Goal: Task Accomplishment & Management: Complete application form

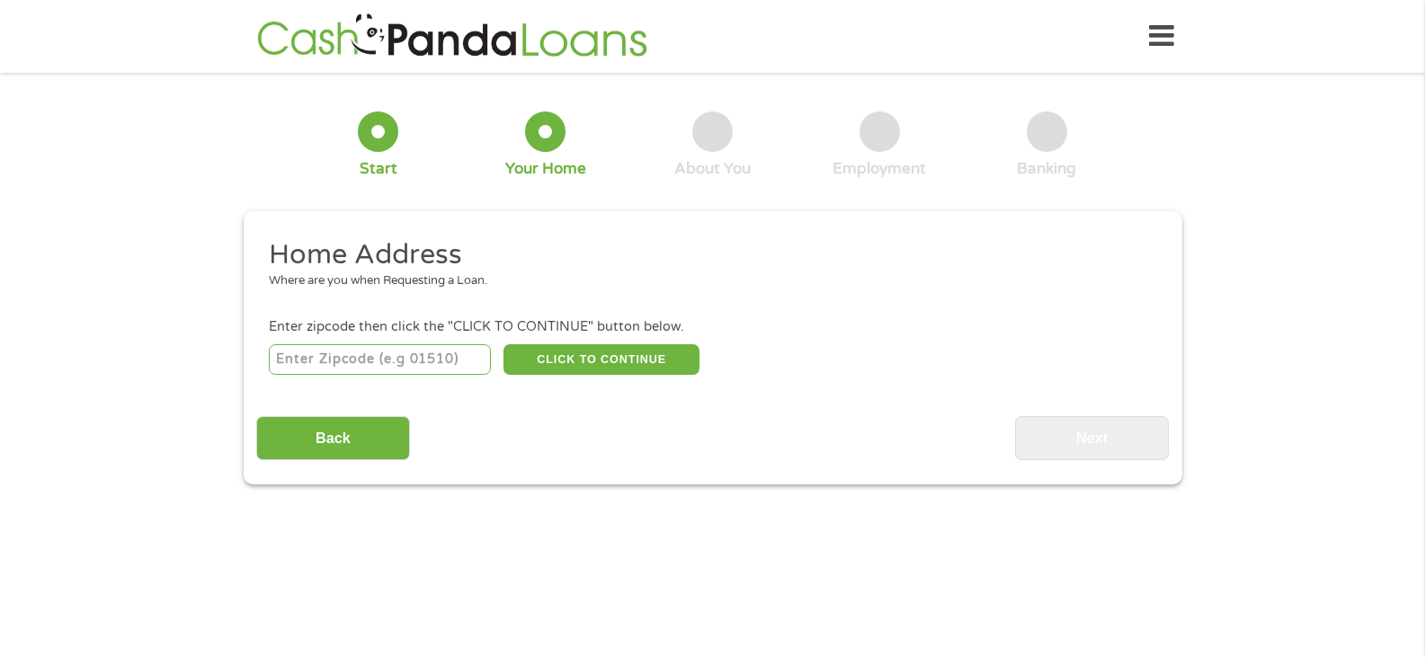
click at [415, 360] on input "number" at bounding box center [380, 359] width 222 height 31
type input "34211"
click at [605, 365] on button "CLICK TO CONTINUE" at bounding box center [602, 359] width 196 height 31
type input "34211"
type input "Bradenton"
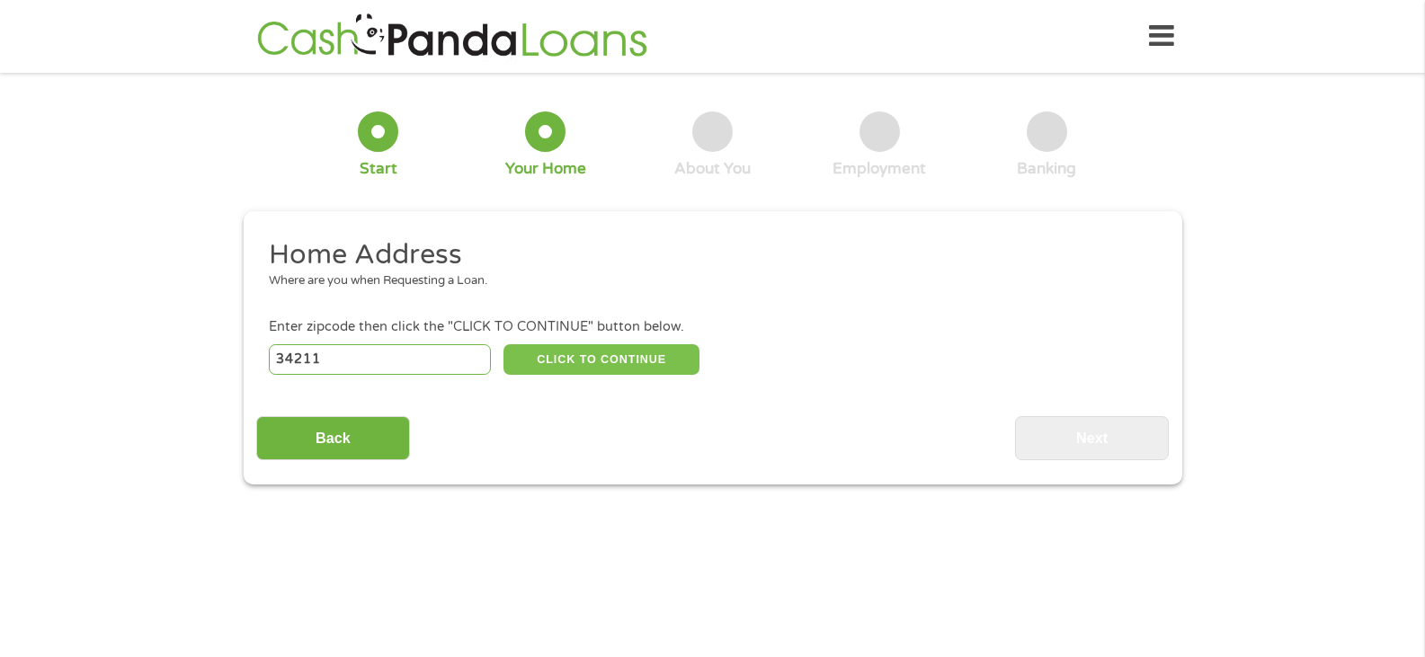
select select "[US_STATE]"
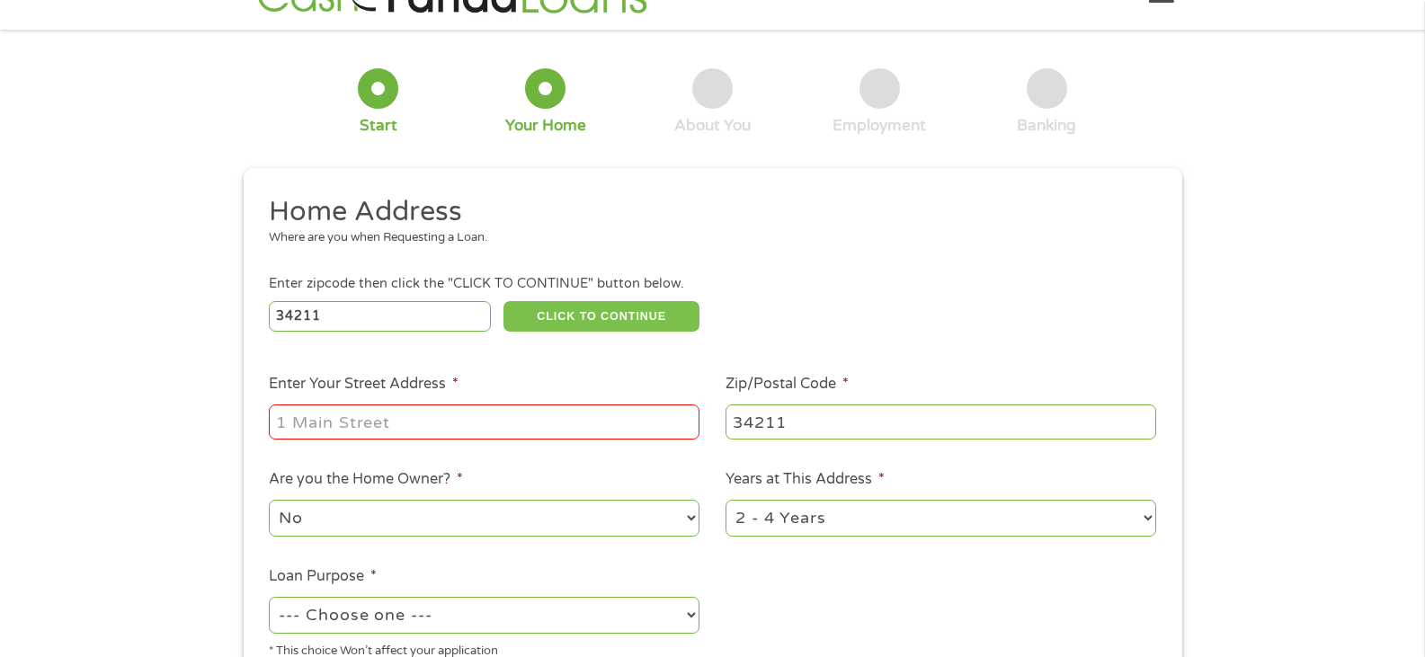
scroll to position [44, 0]
click at [401, 414] on input "Enter Your Street Address *" at bounding box center [484, 421] width 431 height 34
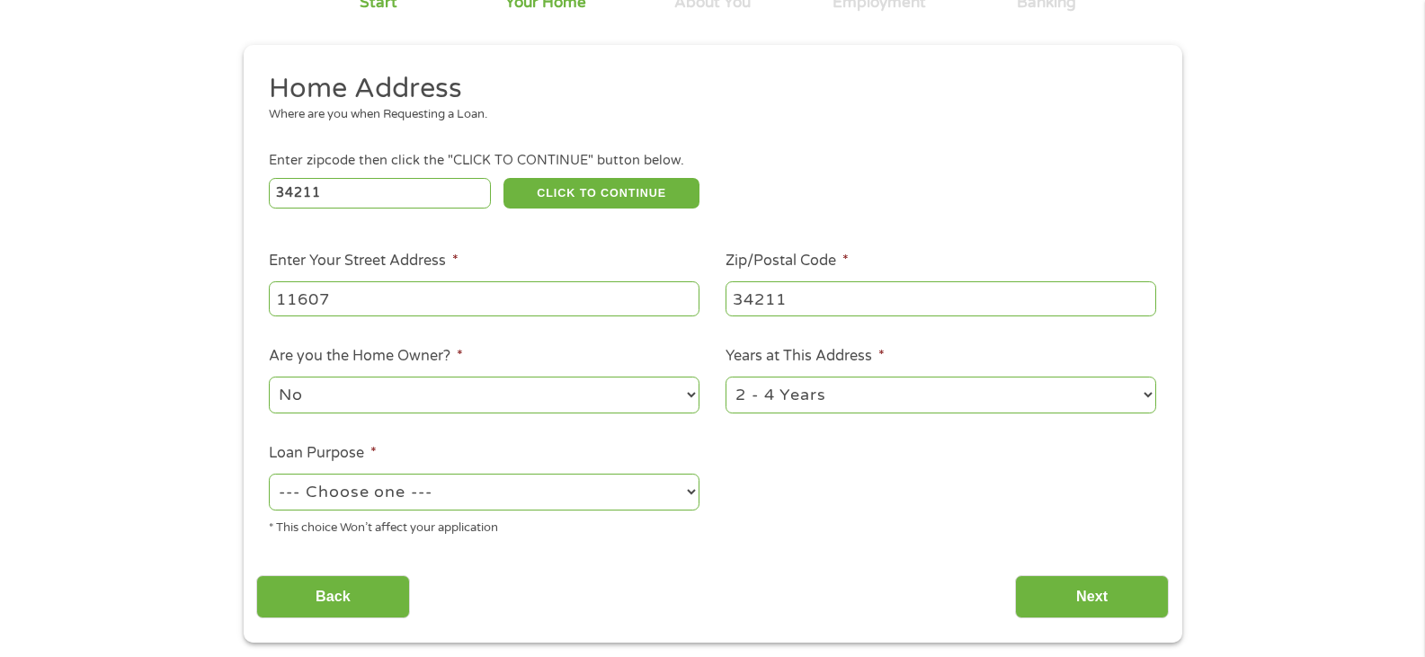
scroll to position [168, 0]
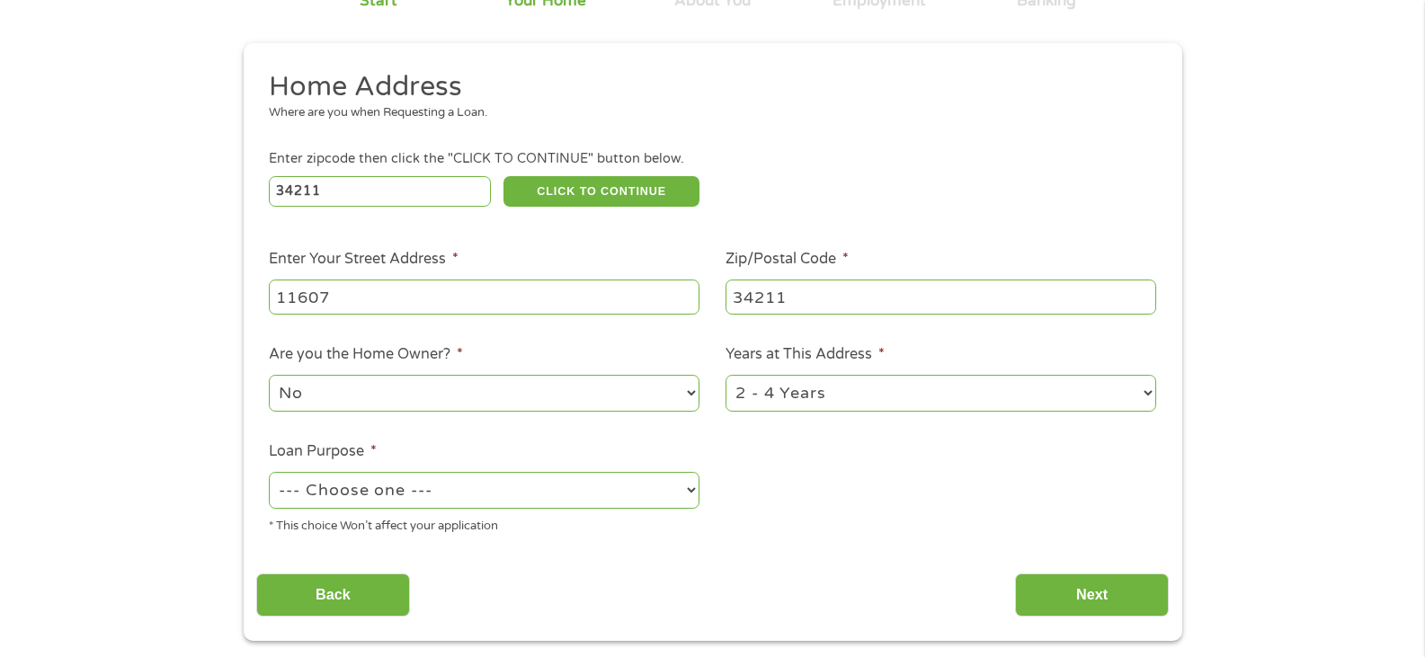
type input "11607"
click at [440, 396] on select "No Yes" at bounding box center [484, 393] width 431 height 37
click at [269, 375] on select "No Yes" at bounding box center [484, 393] width 431 height 37
click at [896, 398] on select "1 Year or less 1 - 2 Years 2 - 4 Years Over 4 Years" at bounding box center [941, 393] width 431 height 37
select select "60months"
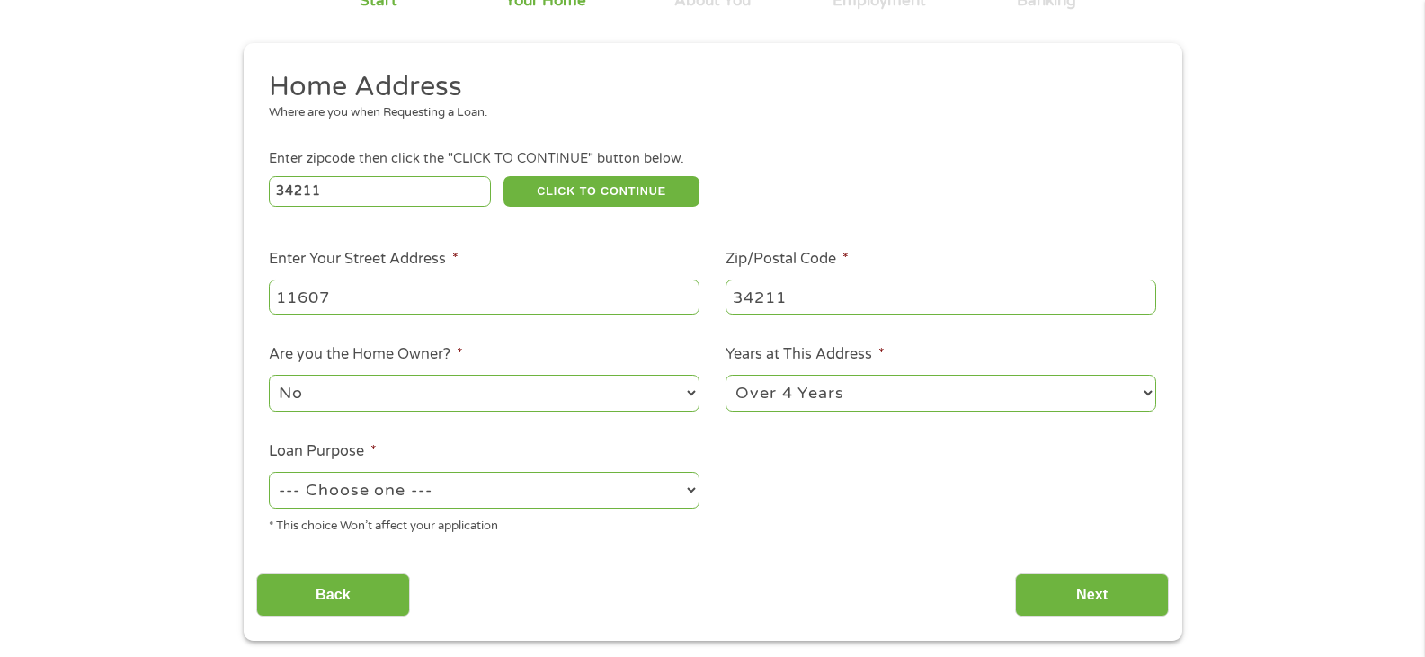
click at [726, 375] on select "1 Year or less 1 - 2 Years 2 - 4 Years Over 4 Years" at bounding box center [941, 393] width 431 height 37
click at [487, 489] on select "--- Choose one --- Pay Bills Debt Consolidation Home Improvement Major Purchase…" at bounding box center [484, 490] width 431 height 37
select select "paybills"
click at [269, 472] on select "--- Choose one --- Pay Bills Debt Consolidation Home Improvement Major Purchase…" at bounding box center [484, 490] width 431 height 37
click at [1059, 607] on input "Next" at bounding box center [1092, 596] width 154 height 44
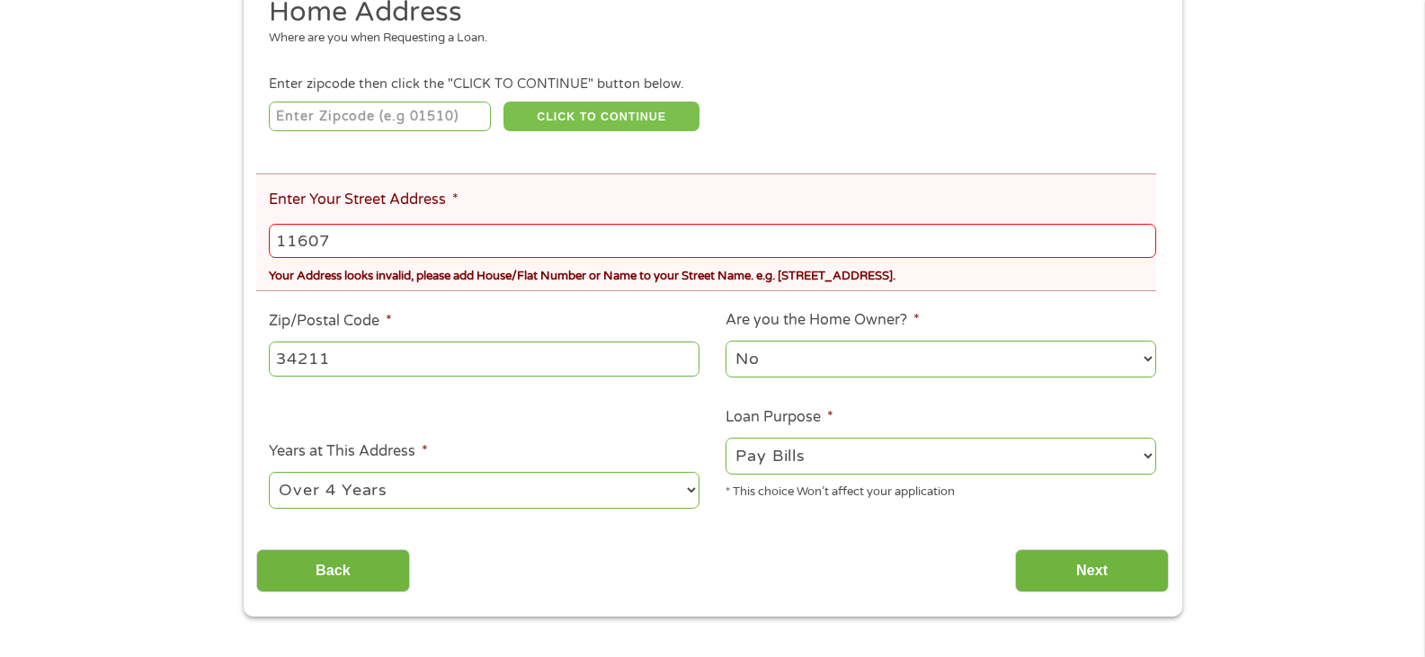
scroll to position [311, 0]
click at [570, 492] on select "1 Year or less 1 - 2 Years 2 - 4 Years Over 4 Years" at bounding box center [484, 489] width 431 height 37
select select "12months"
click at [269, 471] on select "1 Year or less 1 - 2 Years 2 - 4 Years Over 4 Years" at bounding box center [484, 489] width 431 height 37
click at [435, 247] on input "11607" at bounding box center [712, 240] width 887 height 34
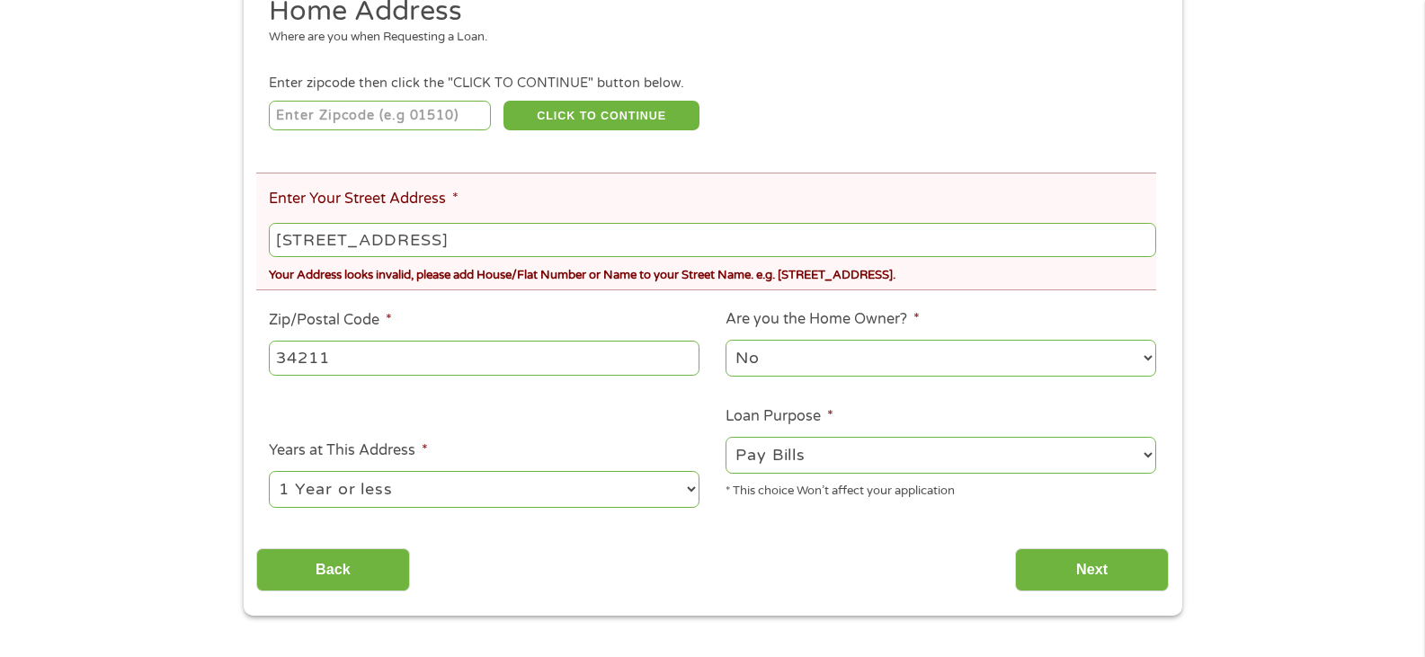
type input "[STREET_ADDRESS]"
click at [372, 112] on input "number" at bounding box center [380, 116] width 222 height 31
type input "34211"
click at [596, 124] on button "CLICK TO CONTINUE" at bounding box center [602, 116] width 196 height 31
click at [1088, 562] on input "Next" at bounding box center [1092, 571] width 154 height 44
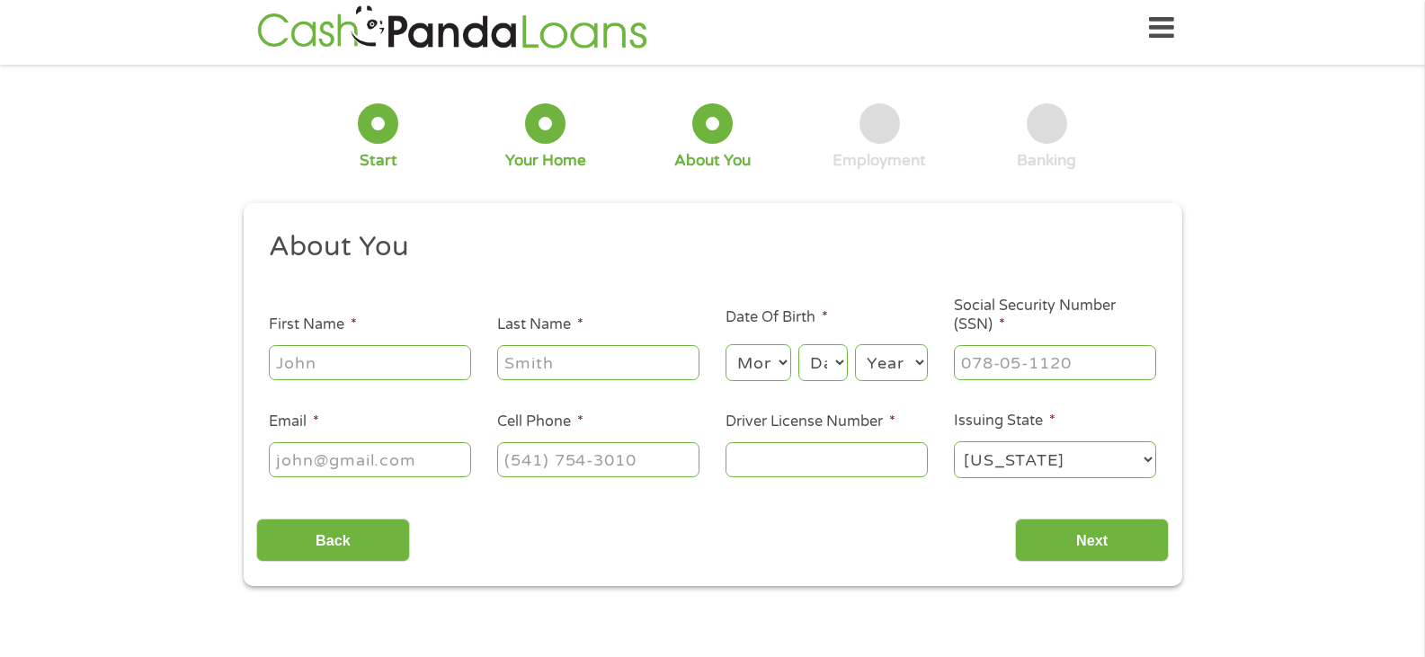
scroll to position [0, 0]
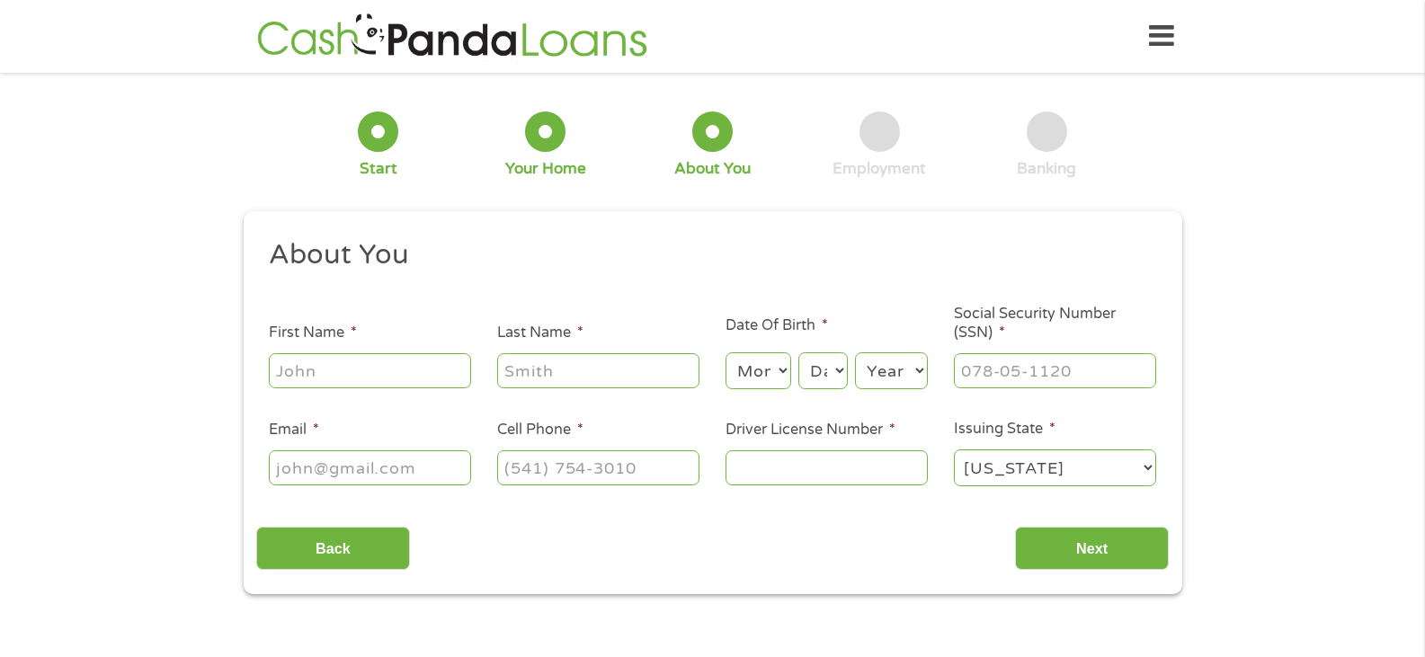
click at [395, 373] on input "First Name *" at bounding box center [370, 370] width 202 height 34
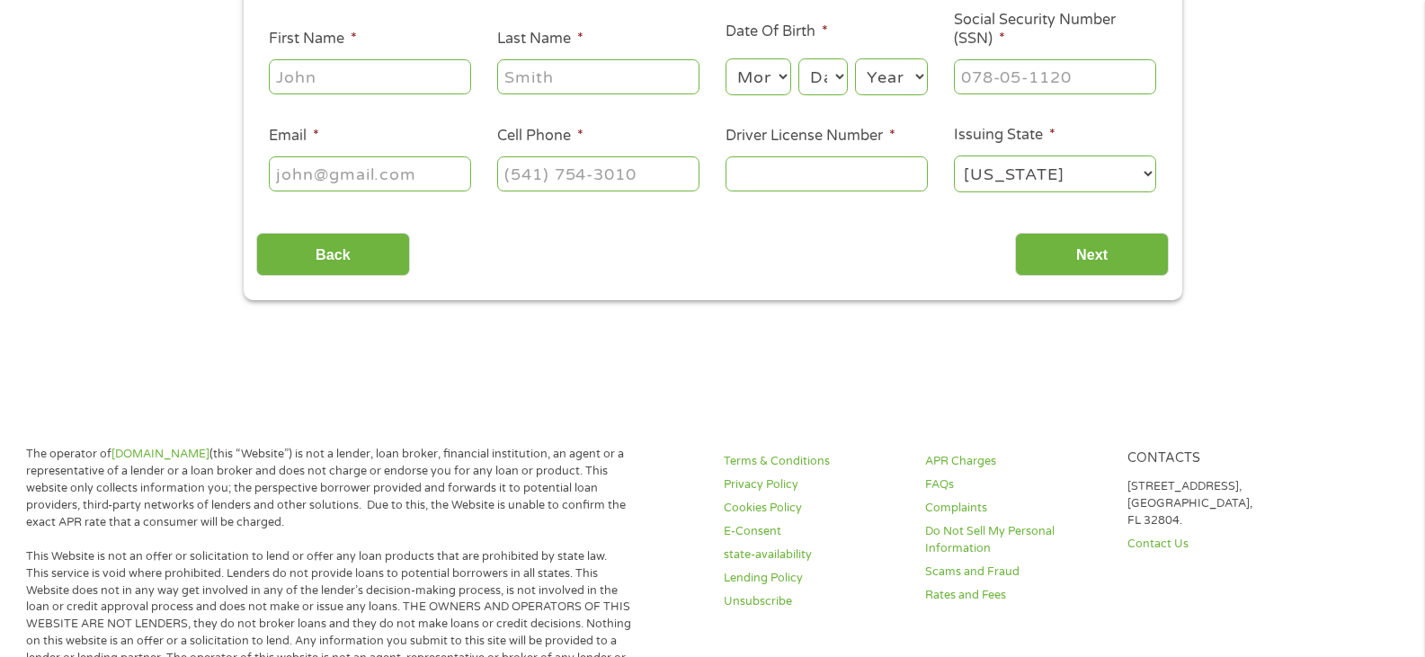
scroll to position [295, 0]
type input "[PERSON_NAME]"
click at [543, 85] on input "Last Name *" at bounding box center [598, 75] width 202 height 34
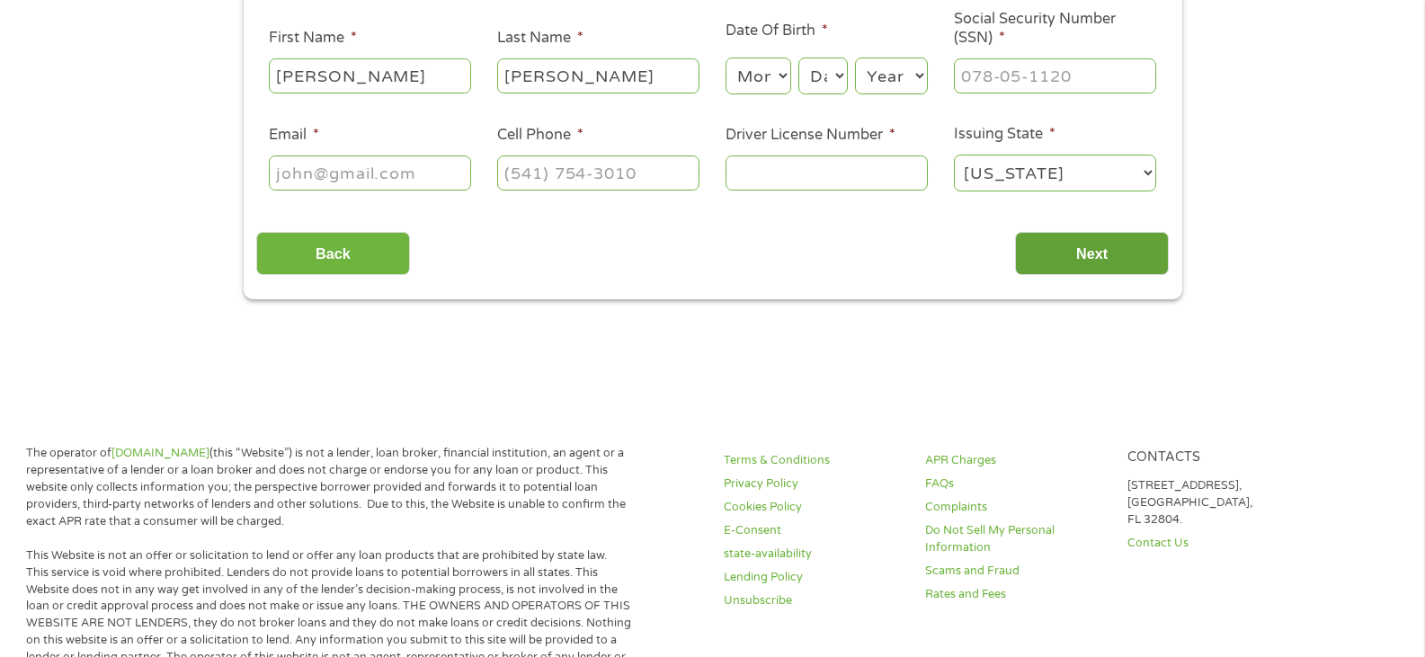
type input "[PERSON_NAME]"
click at [785, 77] on select "Month 1 2 3 4 5 6 7 8 9 10 11 12" at bounding box center [759, 76] width 66 height 37
select select "7"
click at [726, 58] on select "Month 1 2 3 4 5 6 7 8 9 10 11 12" at bounding box center [759, 76] width 66 height 37
click at [833, 77] on select "Day 1 2 3 4 5 6 7 8 9 10 11 12 13 14 15 16 17 18 19 20 21 22 23 24 25 26 27 28 …" at bounding box center [823, 76] width 49 height 37
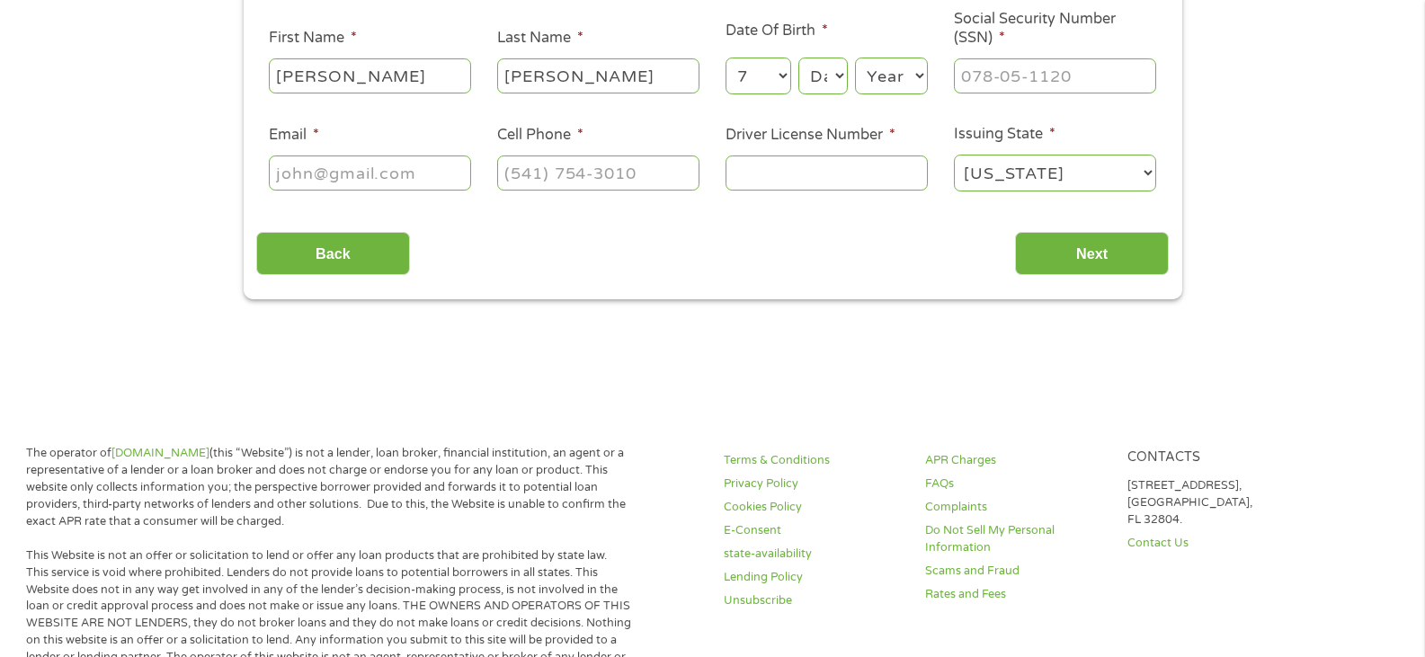
select select "15"
click at [799, 58] on select "Day 1 2 3 4 5 6 7 8 9 10 11 12 13 14 15 16 17 18 19 20 21 22 23 24 25 26 27 28 …" at bounding box center [823, 76] width 49 height 37
click at [896, 77] on select "Year [DATE] 2006 2005 2004 2003 2002 2001 2000 1999 1998 1997 1996 1995 1994 19…" at bounding box center [891, 76] width 73 height 37
select select "1974"
click at [855, 58] on select "Year [DATE] 2006 2005 2004 2003 2002 2001 2000 1999 1998 1997 1996 1995 1994 19…" at bounding box center [891, 76] width 73 height 37
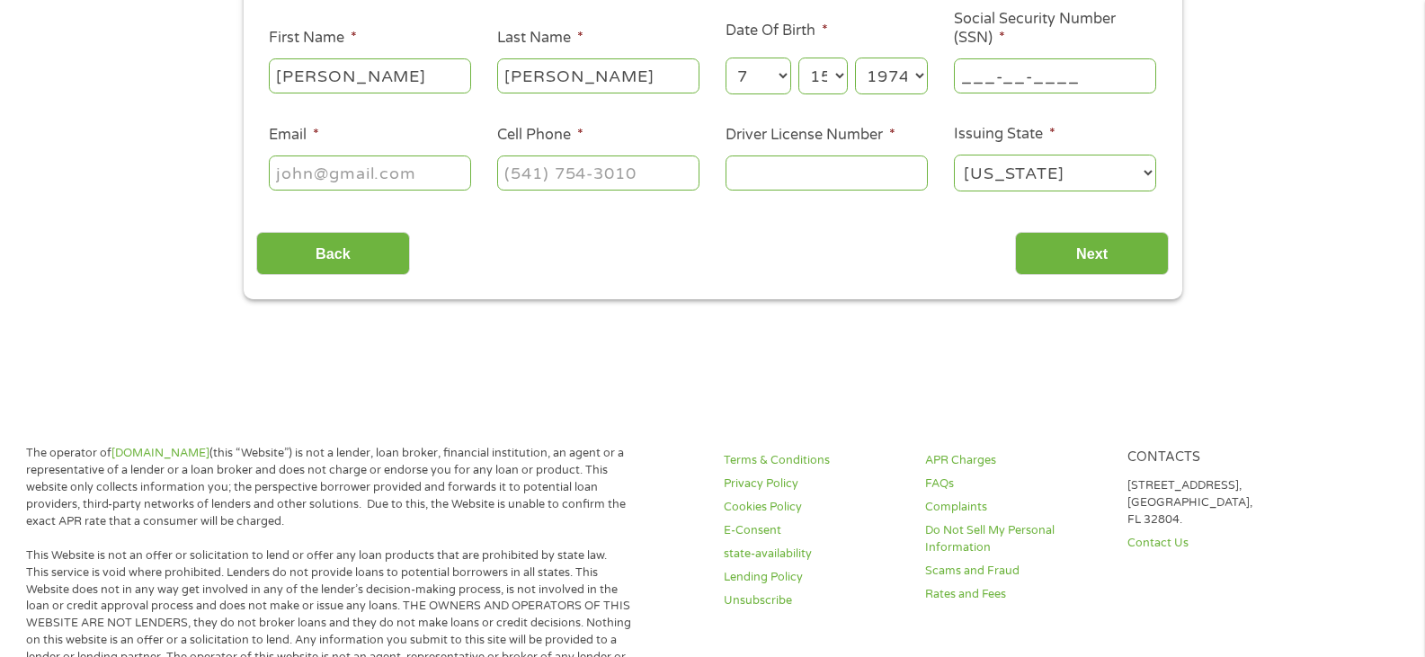
click at [998, 70] on input "___-__-____" at bounding box center [1055, 75] width 202 height 34
type input "247-65-6821"
click at [338, 163] on input "Email *" at bounding box center [370, 173] width 202 height 34
type input "[EMAIL_ADDRESS][DOMAIN_NAME]"
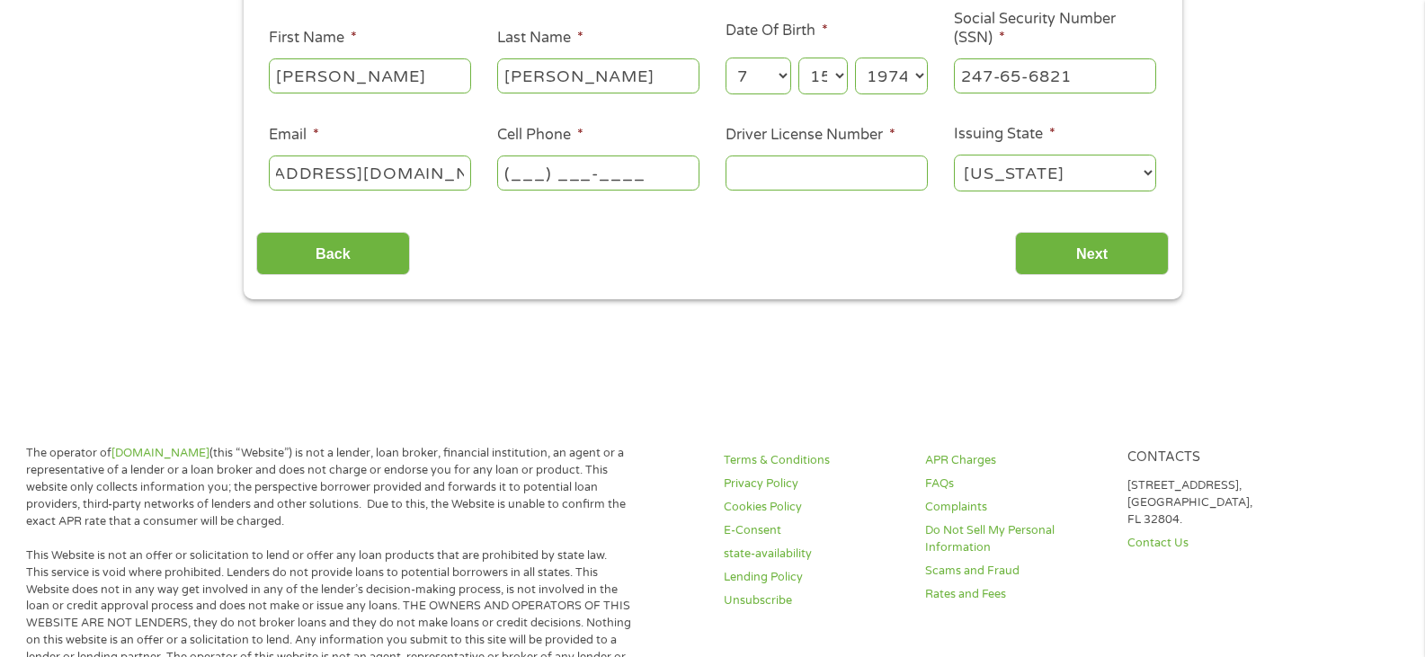
scroll to position [0, 0]
click at [548, 169] on input "(___) ___-____" at bounding box center [598, 173] width 202 height 34
type input "[PHONE_NUMBER]"
click at [771, 167] on input "Driver License Number *" at bounding box center [827, 173] width 202 height 34
type input "004143546"
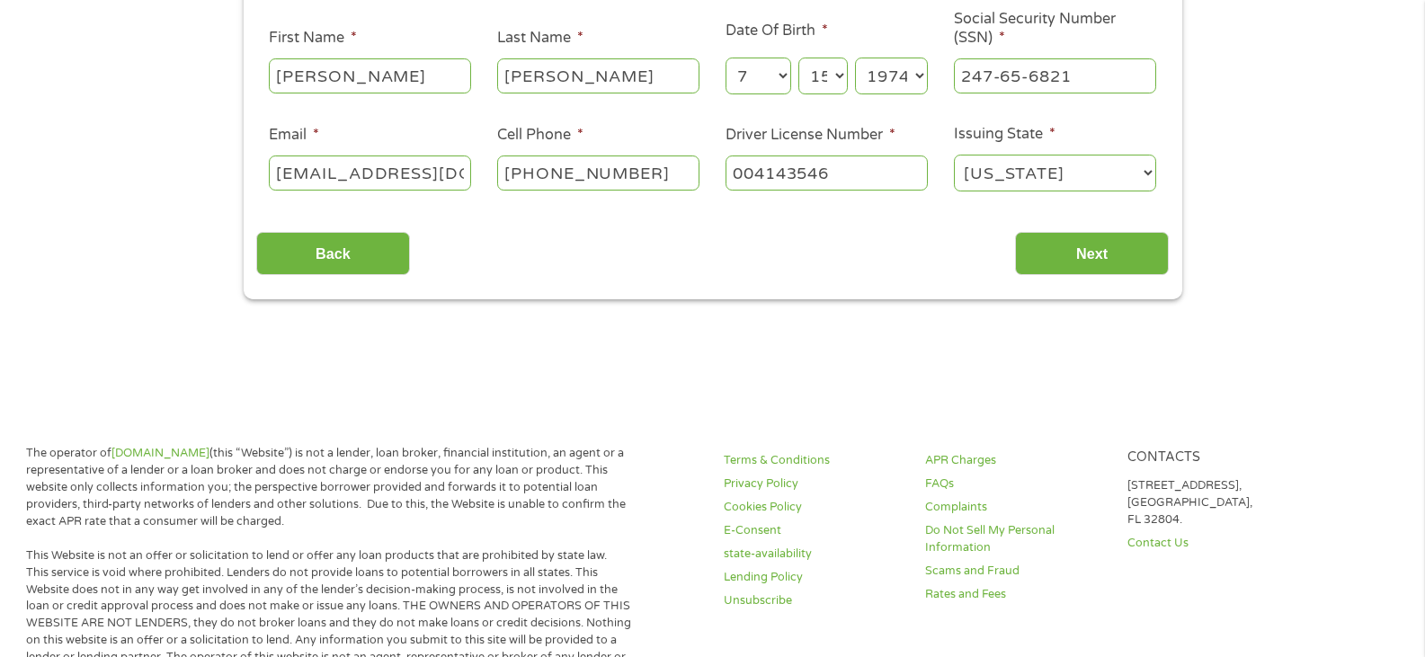
click at [1058, 170] on select "[US_STATE] [US_STATE] [US_STATE] [US_STATE] [US_STATE] [US_STATE] [US_STATE] [U…" at bounding box center [1055, 173] width 202 height 37
select select "[US_STATE]"
click at [954, 155] on select "[US_STATE] [US_STATE] [US_STATE] [US_STATE] [US_STATE] [US_STATE] [US_STATE] [U…" at bounding box center [1055, 173] width 202 height 37
click at [1085, 249] on input "Next" at bounding box center [1092, 254] width 154 height 44
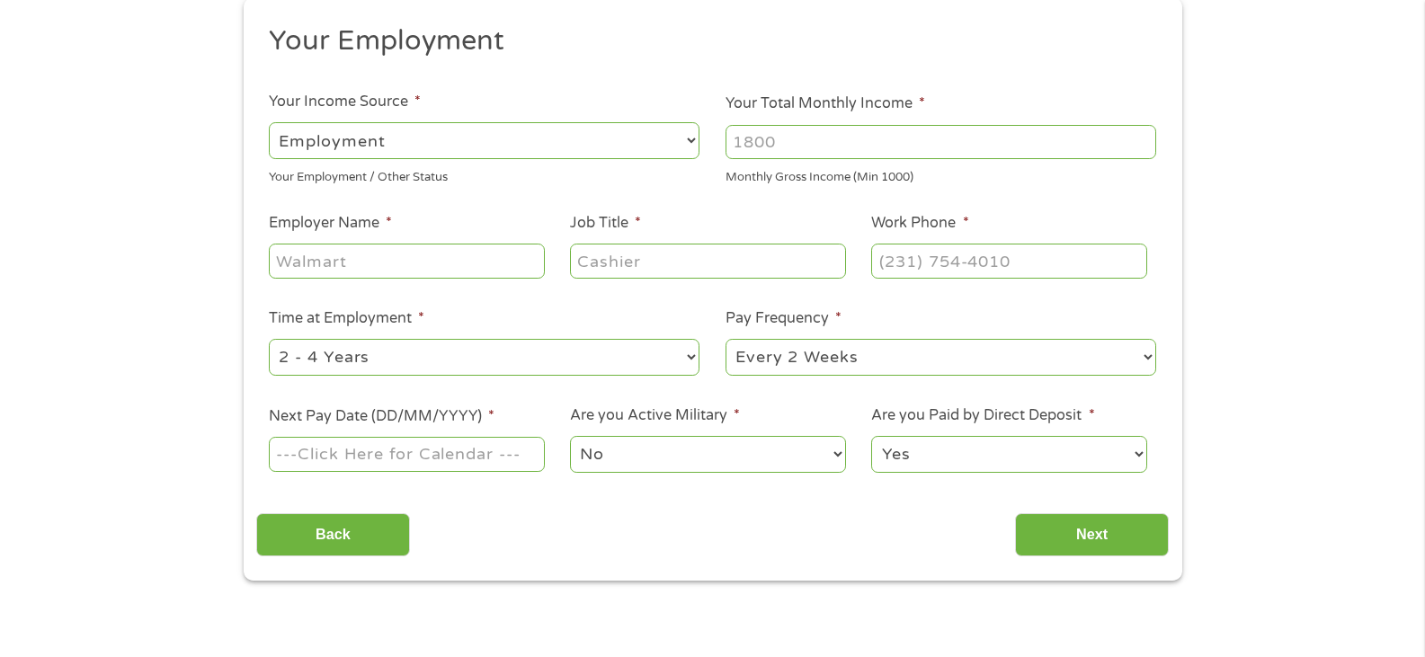
scroll to position [224, 0]
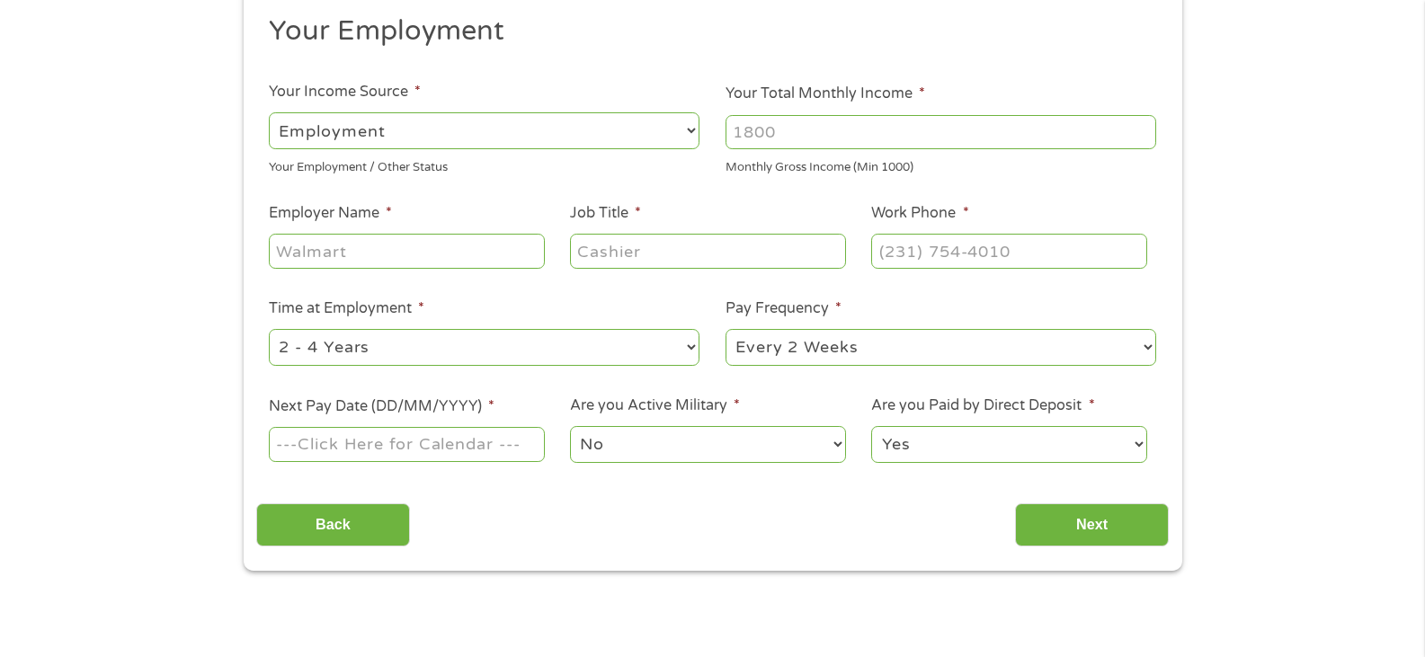
click at [693, 435] on select "No Yes" at bounding box center [707, 444] width 275 height 37
click at [451, 442] on input "Next Pay Date (DD/MM/YYYY) *" at bounding box center [406, 444] width 275 height 34
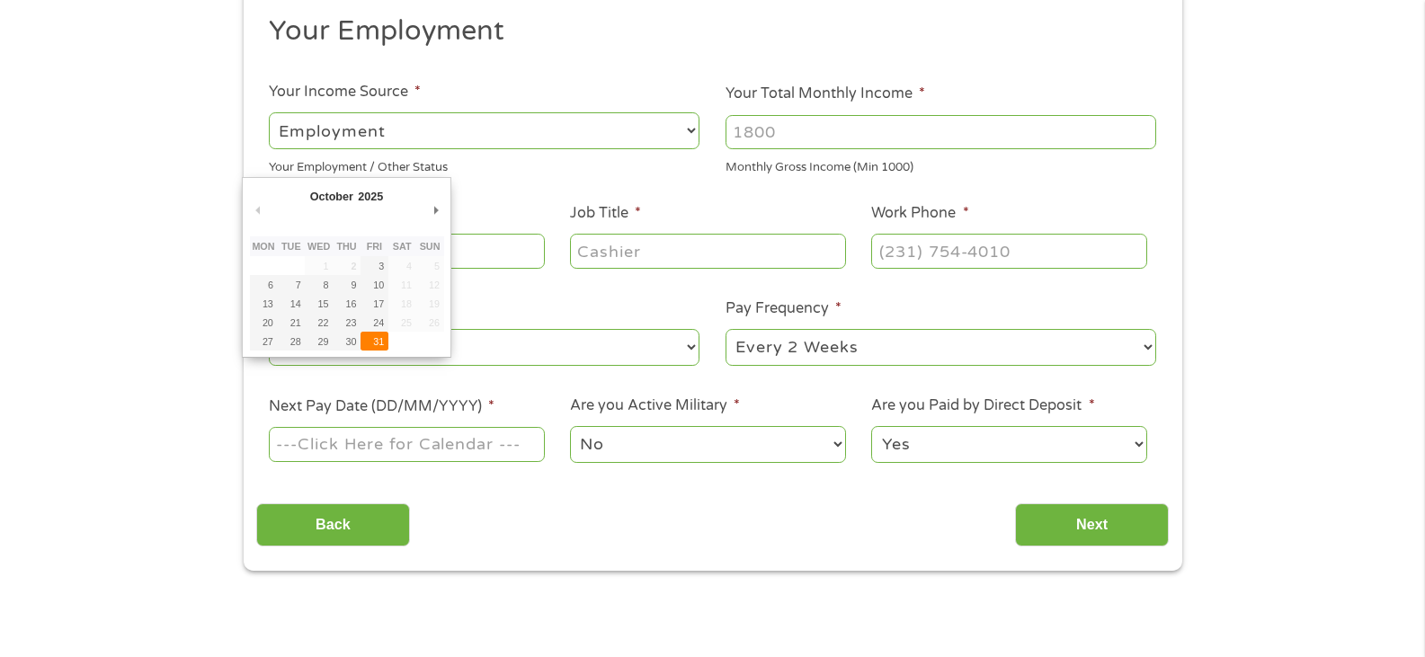
type input "[DATE]"
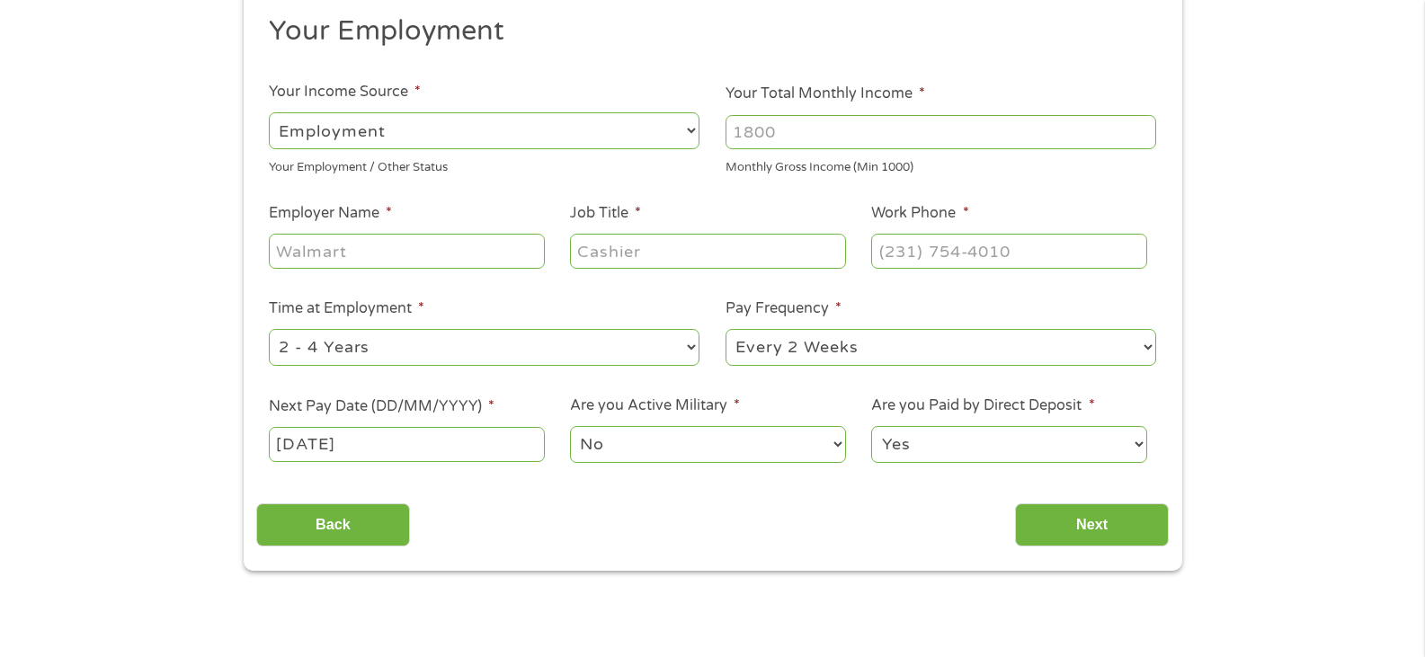
click at [464, 345] on select "--- Choose one --- 1 Year or less 1 - 2 Years 2 - 4 Years Over 4 Years" at bounding box center [484, 347] width 431 height 37
select select "60months"
click at [269, 329] on select "--- Choose one --- 1 Year or less 1 - 2 Years 2 - 4 Years Over 4 Years" at bounding box center [484, 347] width 431 height 37
click at [391, 254] on input "Employer Name *" at bounding box center [406, 251] width 275 height 34
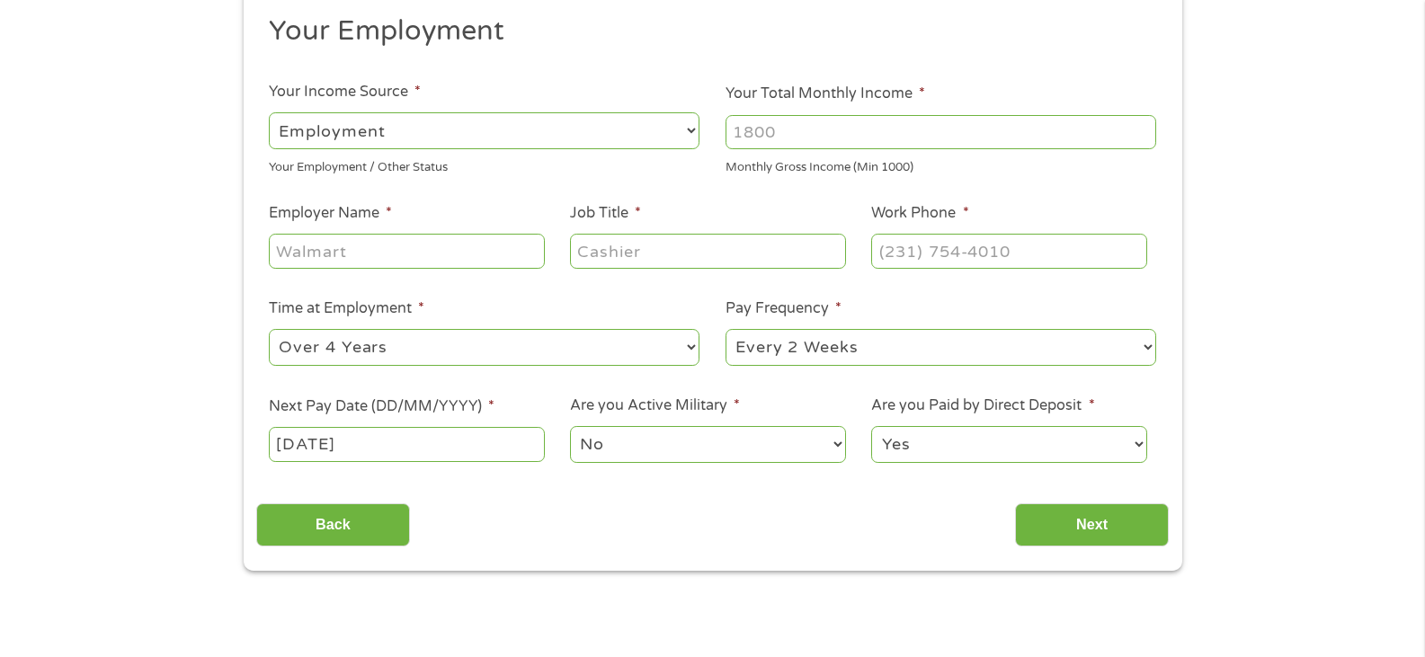
type input "o"
type input "Coldwell Banker"
click at [585, 250] on input "Job Title *" at bounding box center [707, 251] width 275 height 34
type input "Realtor"
click at [939, 253] on input "(___) ___-____" at bounding box center [1008, 251] width 275 height 34
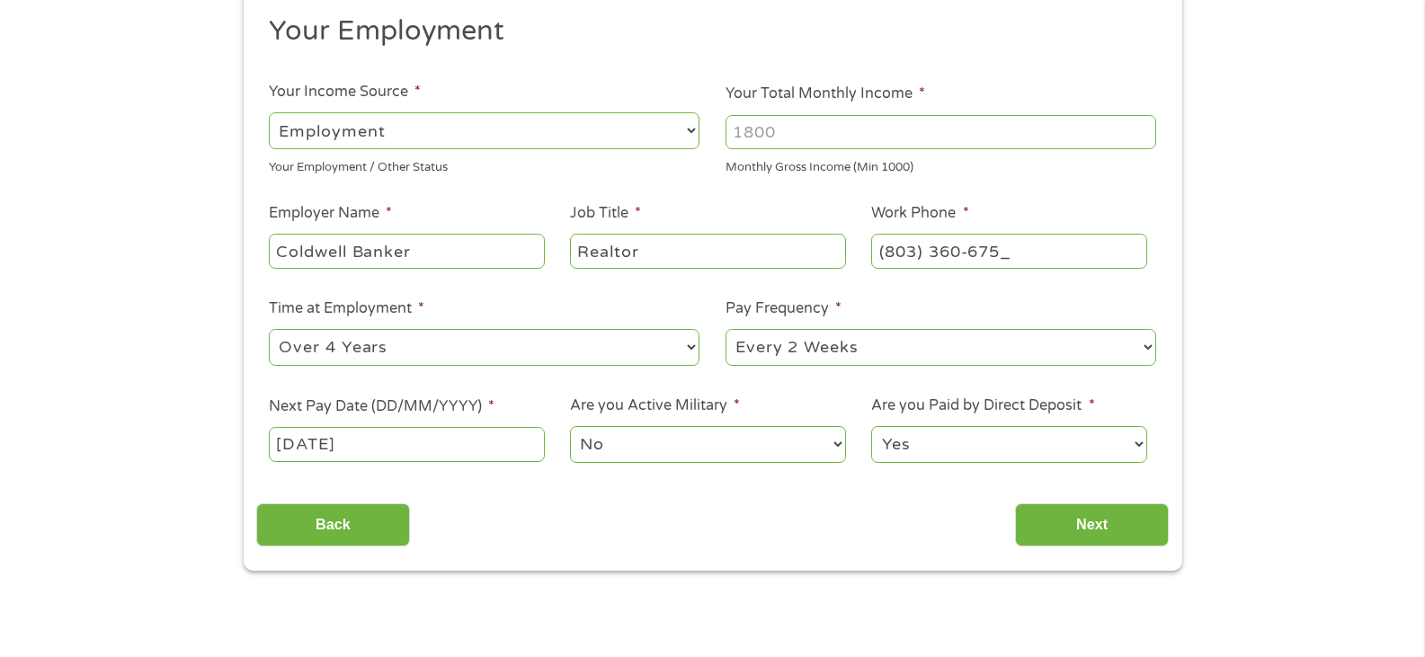
type input "[PHONE_NUMBER]"
click at [790, 131] on input "Your Total Monthly Income *" at bounding box center [941, 132] width 431 height 34
click at [663, 129] on select "--- Choose one --- Employment [DEMOGRAPHIC_DATA] Benefits" at bounding box center [484, 130] width 431 height 37
select select "selfEmployed"
click at [269, 112] on select "--- Choose one --- Employment [DEMOGRAPHIC_DATA] Benefits" at bounding box center [484, 130] width 431 height 37
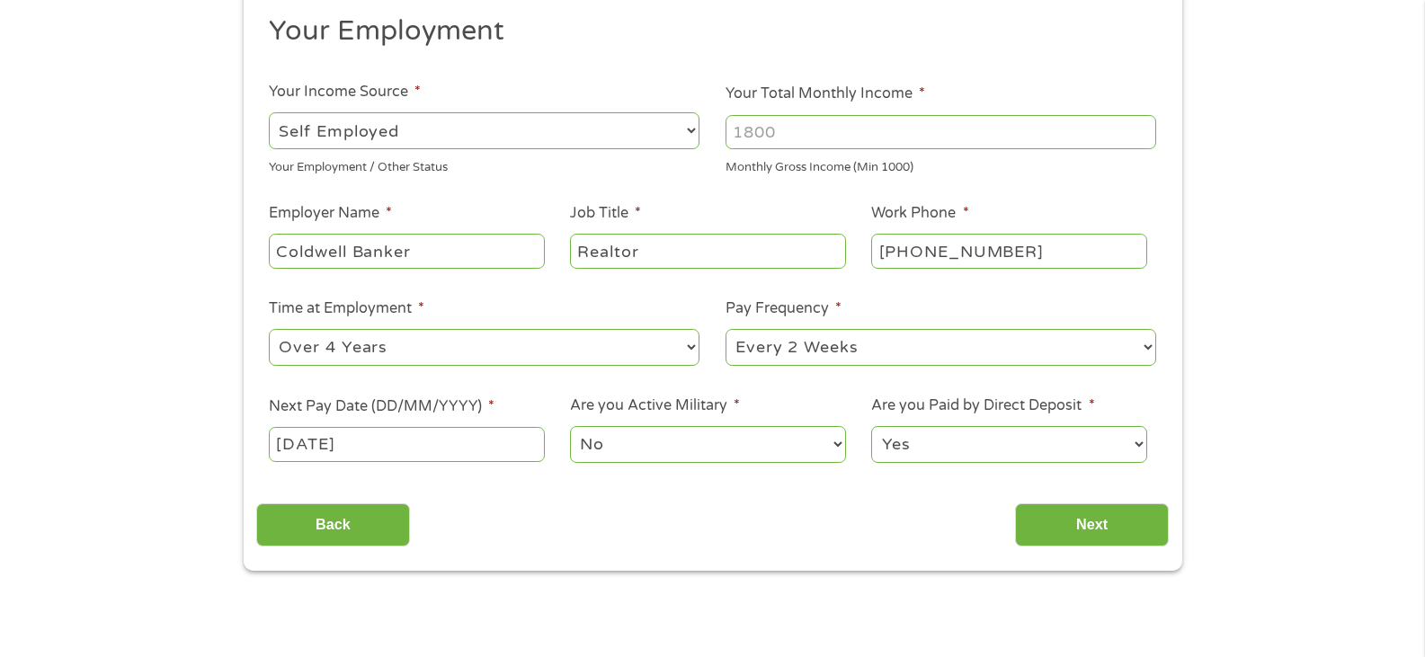
click at [755, 131] on input "Your Total Monthly Income *" at bounding box center [941, 132] width 431 height 34
type input "6000"
click at [1085, 521] on input "Next" at bounding box center [1092, 526] width 154 height 44
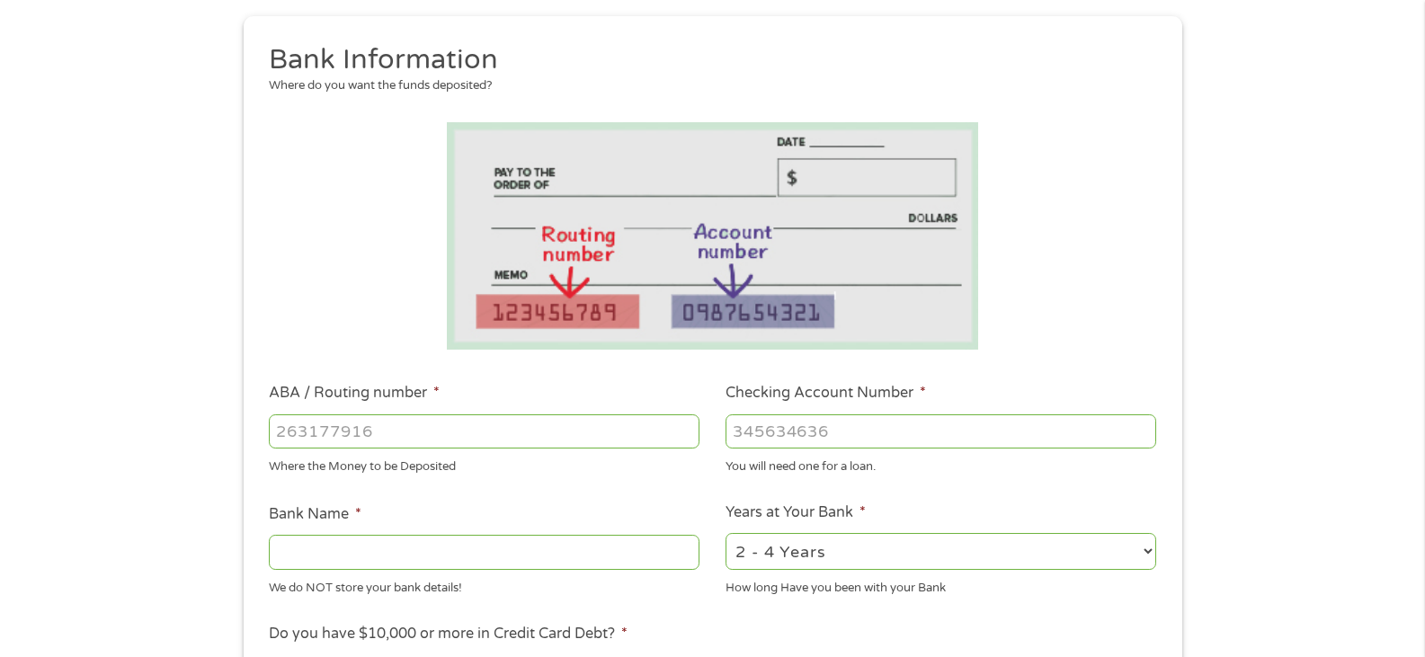
scroll to position [196, 0]
click at [434, 427] on input "ABA / Routing number *" at bounding box center [484, 431] width 431 height 34
type input "053207766"
type input "[PERSON_NAME] FARGO BANK"
type input "053207766"
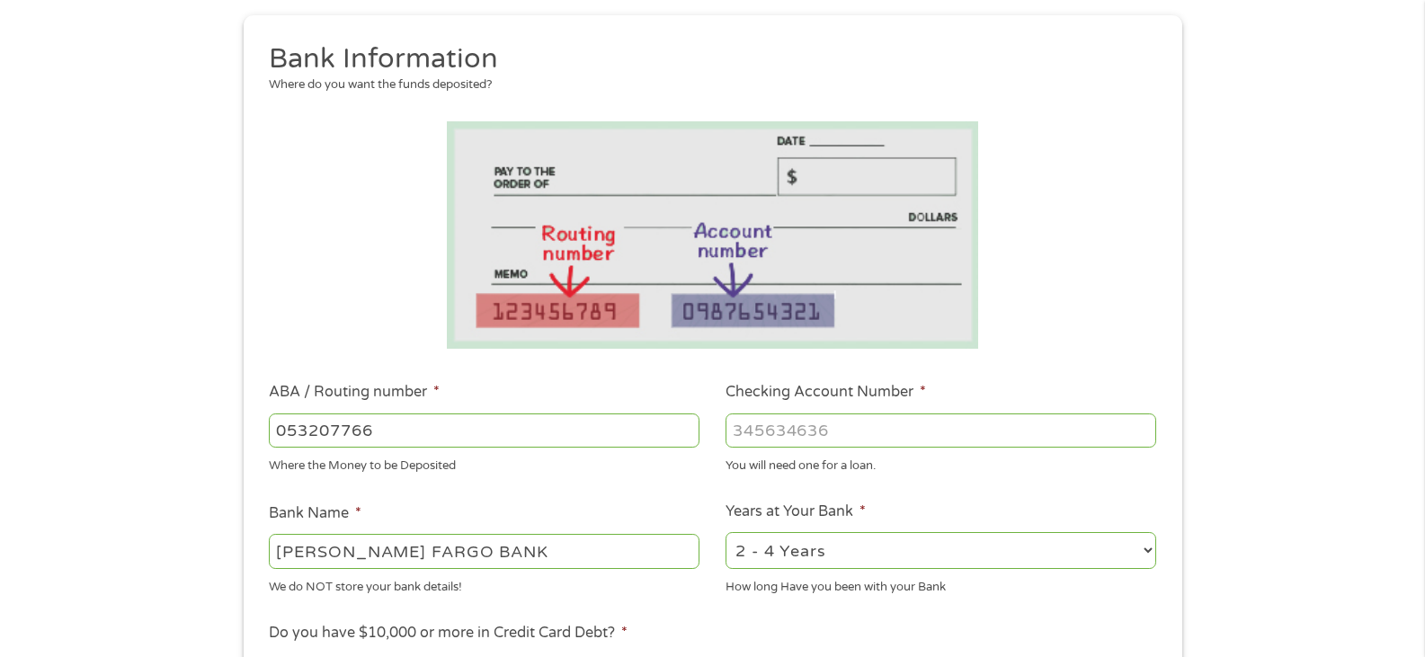
click at [781, 432] on input "Checking Account Number *" at bounding box center [941, 431] width 431 height 34
type input "9969188268"
click at [901, 558] on select "2 - 4 Years 6 - 12 Months 1 - 2 Years Over 4 Years" at bounding box center [941, 550] width 431 height 37
select select "60months"
click at [726, 532] on select "2 - 4 Years 6 - 12 Months 1 - 2 Years Over 4 Years" at bounding box center [941, 550] width 431 height 37
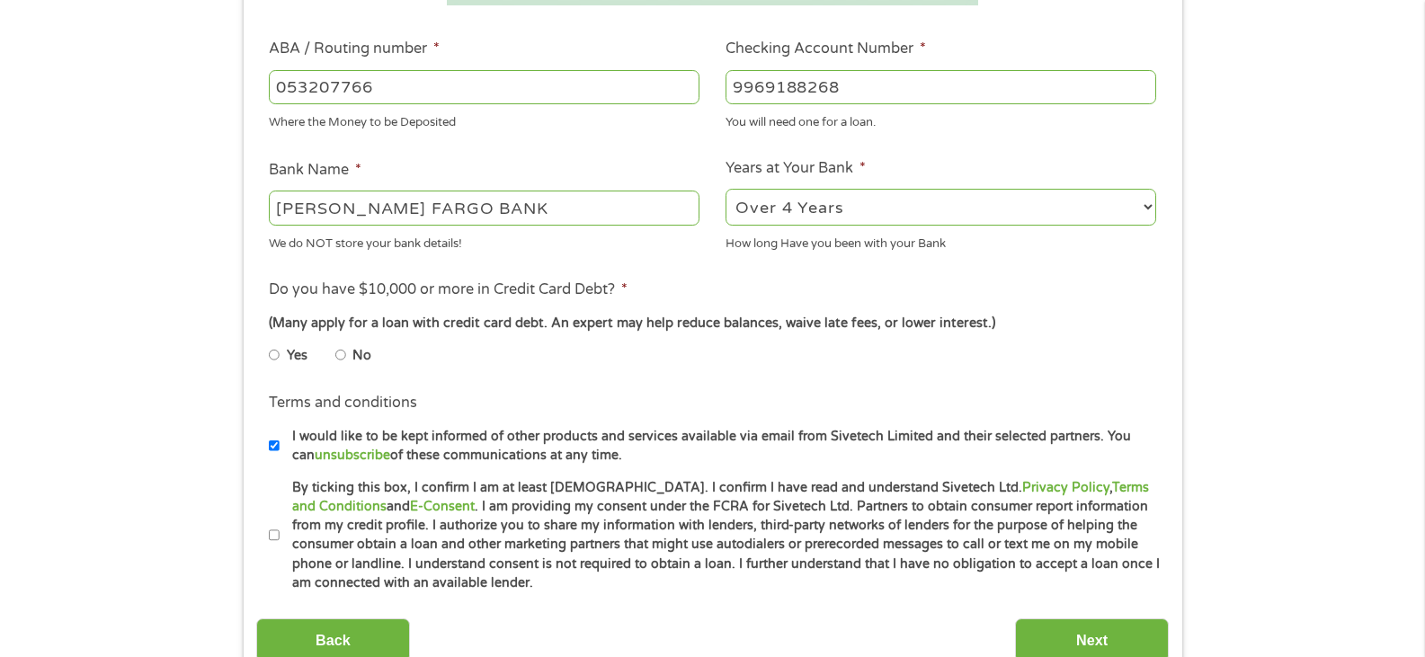
scroll to position [540, 0]
click at [344, 353] on input "No" at bounding box center [340, 354] width 11 height 29
radio input "true"
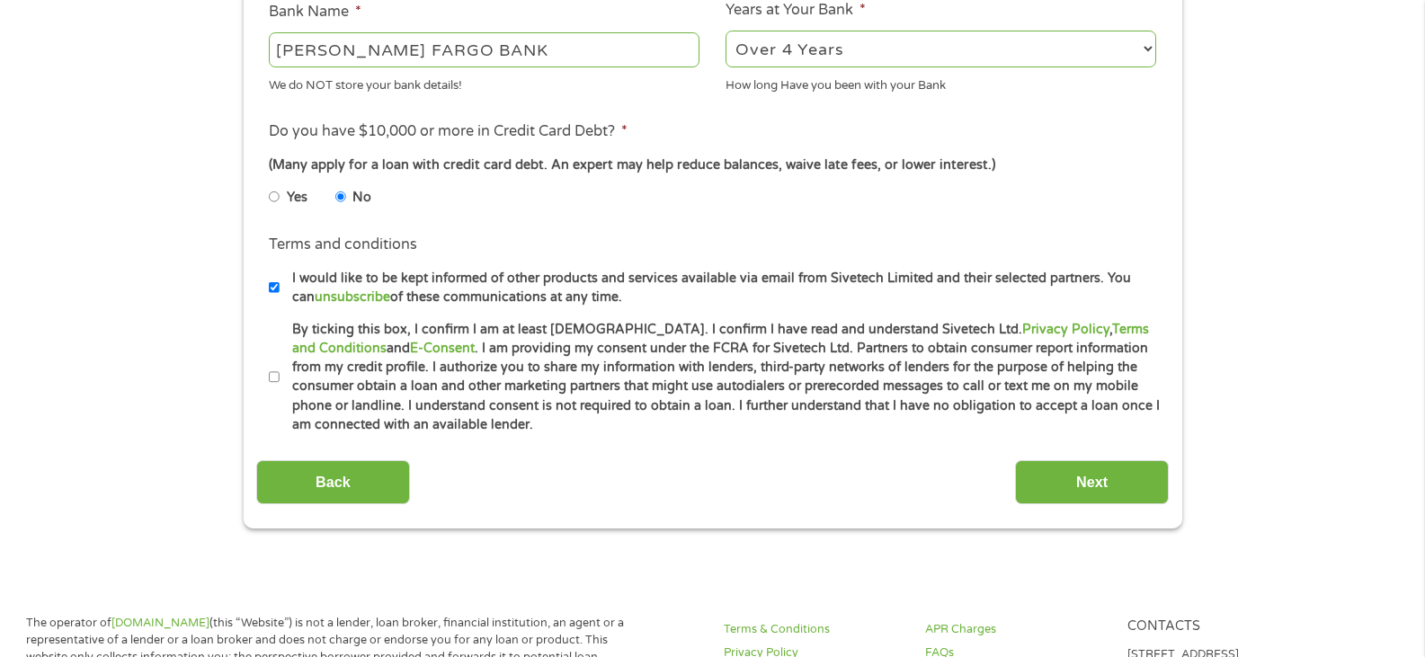
scroll to position [699, 0]
click at [1118, 483] on input "Next" at bounding box center [1092, 482] width 154 height 44
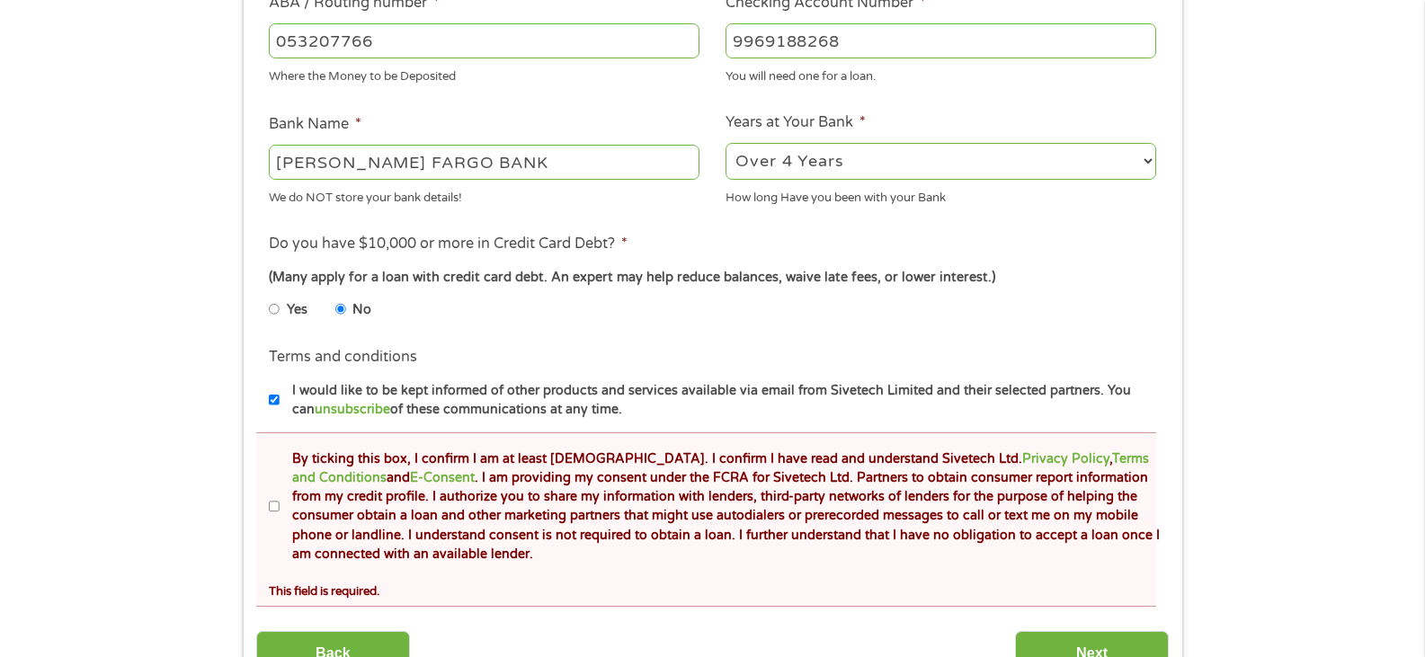
scroll to position [700, 0]
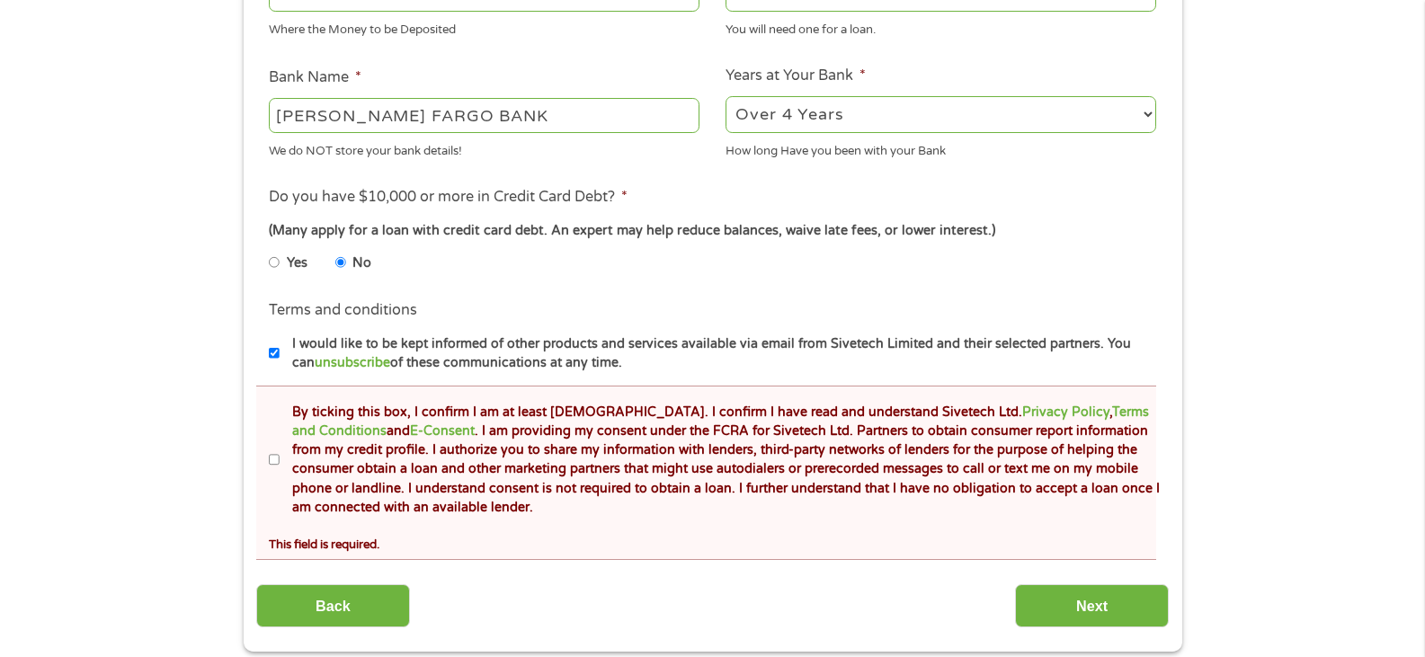
click at [273, 458] on input "By ticking this box, I confirm I am at least [DEMOGRAPHIC_DATA]. I confirm I ha…" at bounding box center [274, 460] width 11 height 29
checkbox input "true"
click at [1022, 601] on input "Next" at bounding box center [1092, 607] width 154 height 44
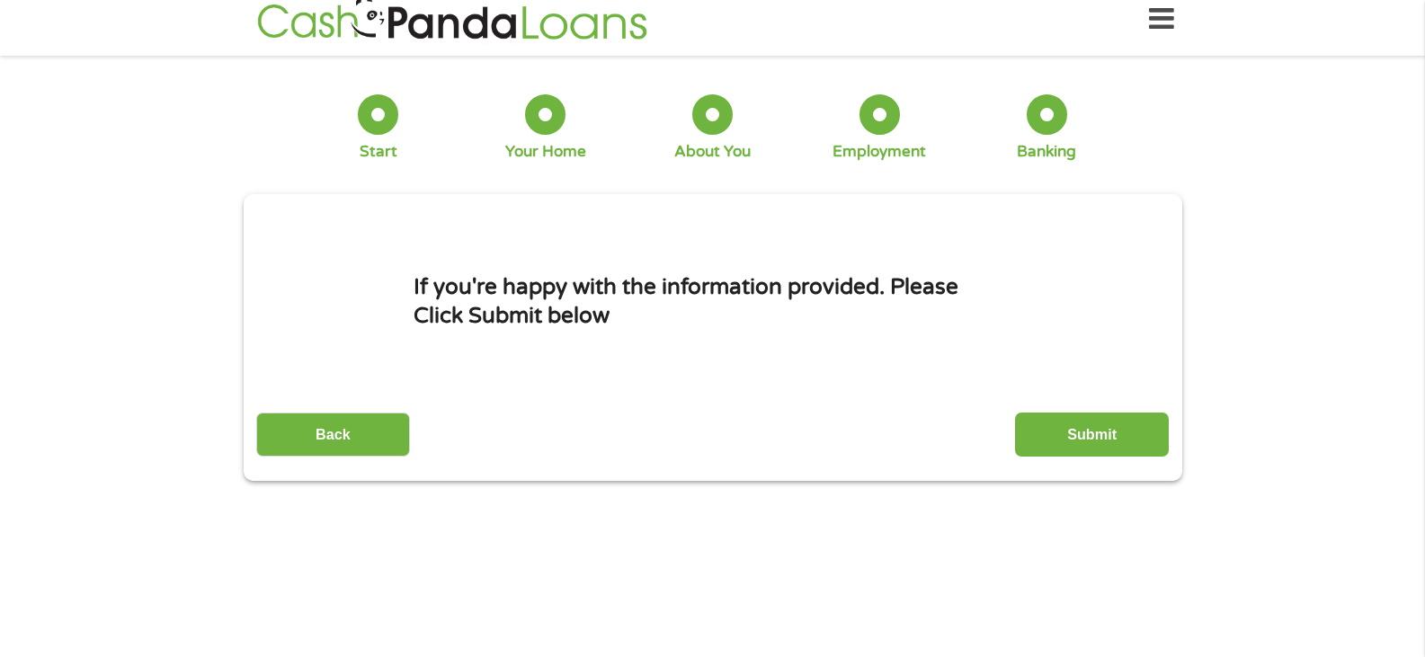
scroll to position [0, 0]
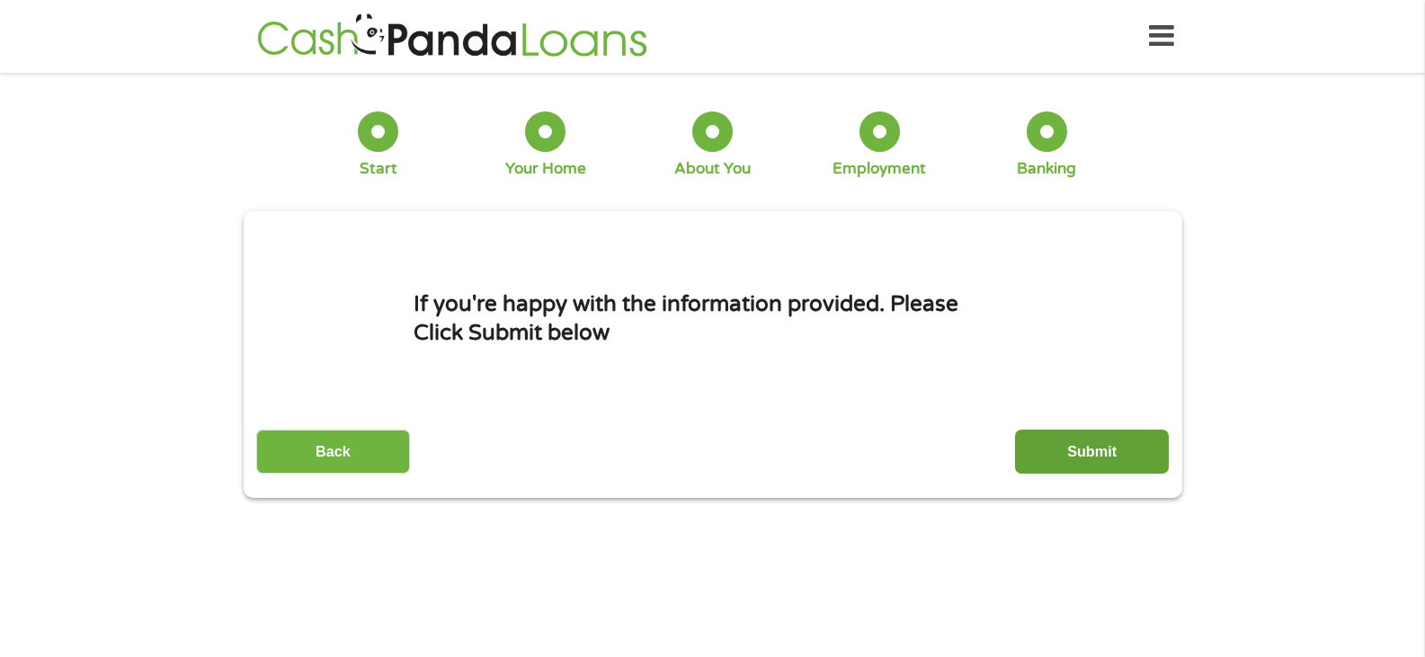
click at [1084, 444] on input "Submit" at bounding box center [1092, 452] width 154 height 44
